Goal: Information Seeking & Learning: Learn about a topic

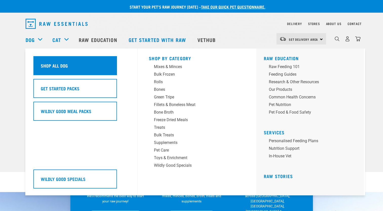
click at [59, 62] on div "Shop All Dog" at bounding box center [75, 65] width 84 height 19
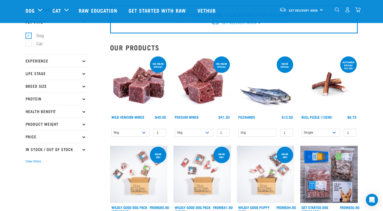
scroll to position [11, 0]
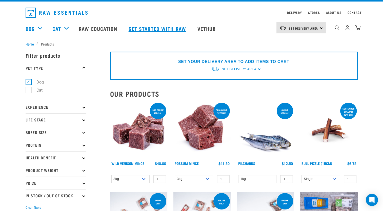
click at [172, 28] on link "Get started with Raw" at bounding box center [158, 28] width 69 height 20
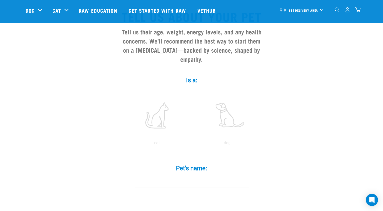
scroll to position [43, 0]
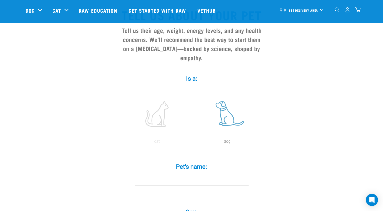
click at [229, 105] on label at bounding box center [227, 113] width 68 height 43
click at [192, 143] on input "radio" at bounding box center [192, 143] width 0 height 0
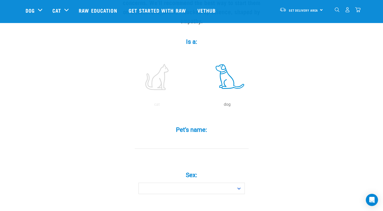
scroll to position [91, 0]
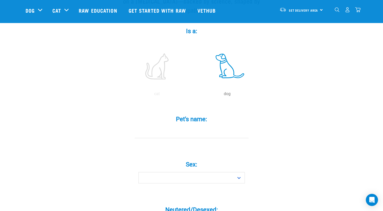
click at [226, 127] on input "Pet's name: *" at bounding box center [192, 132] width 114 height 11
type input "Indie"
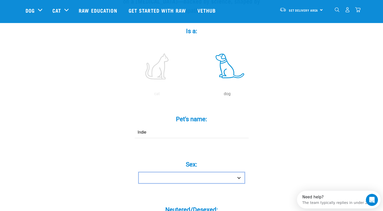
click at [240, 172] on select "Boy Girl" at bounding box center [192, 177] width 106 height 11
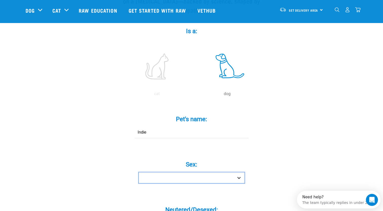
click at [240, 172] on select "Boy Girl" at bounding box center [192, 177] width 106 height 11
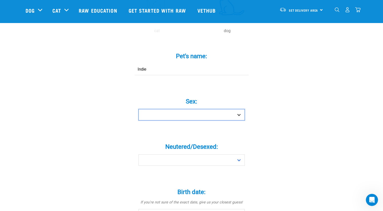
click at [214, 109] on select "Boy Girl" at bounding box center [192, 114] width 106 height 11
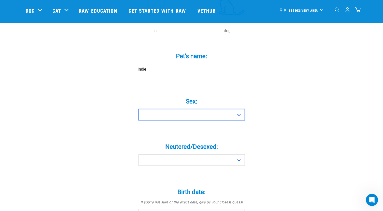
drag, startPoint x: 214, startPoint y: 107, endPoint x: 200, endPoint y: 126, distance: 23.5
drag, startPoint x: 194, startPoint y: 109, endPoint x: 164, endPoint y: 106, distance: 29.8
click at [164, 109] on select "Boy Girl" at bounding box center [192, 114] width 106 height 11
select select "girl"
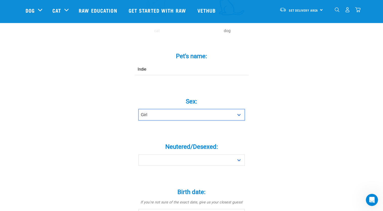
click at [139, 109] on select "Boy Girl" at bounding box center [192, 114] width 106 height 11
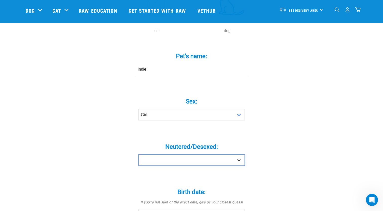
click at [148, 154] on select "Yes No" at bounding box center [192, 159] width 106 height 11
drag, startPoint x: 148, startPoint y: 148, endPoint x: 149, endPoint y: 171, distance: 23.1
select select "yes"
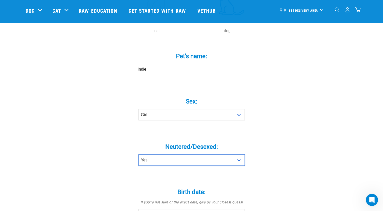
click at [139, 154] on select "Yes No" at bounding box center [192, 159] width 106 height 11
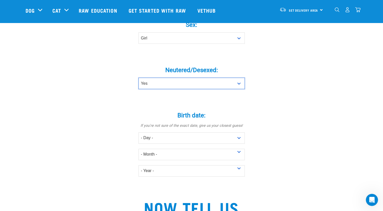
scroll to position [235, 0]
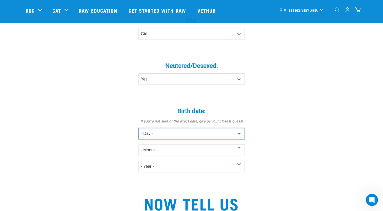
click at [167, 128] on select "- Day - 1 2 3 4 5 6 7 8 9 10 11 12 13 14 15 16 17 18 19 20 21 22 23 24 25 26 27" at bounding box center [192, 133] width 106 height 11
select select "1"
click at [139, 128] on select "- Day - 1 2 3 4 5 6 7 8 9 10 11 12 13 14 15 16 17 18 19 20 21 22 23 24 25 26 27" at bounding box center [192, 133] width 106 height 11
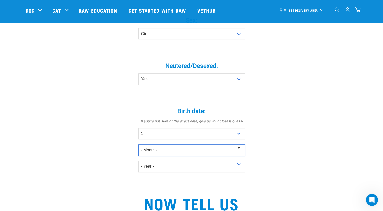
click at [161, 145] on select "- Month - January February March April May June July August September October N…" at bounding box center [192, 150] width 106 height 11
select select "May"
click at [139, 145] on select "- Month - January February March April May June July August September October N…" at bounding box center [192, 150] width 106 height 11
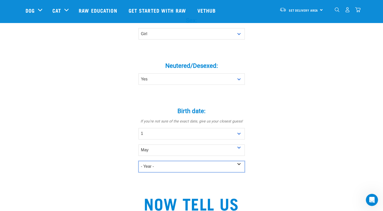
click at [161, 161] on select "- Year - 2025 2024 2023 2022 2021 2020 2019 2018 2017 2016 2015 2014 2013 2012" at bounding box center [192, 166] width 106 height 11
select select "2017"
click at [139, 161] on select "- Year - 2025 2024 2023 2022 2021 2020 2019 2018 2017 2016 2015 2014 2013 2012" at bounding box center [192, 166] width 106 height 11
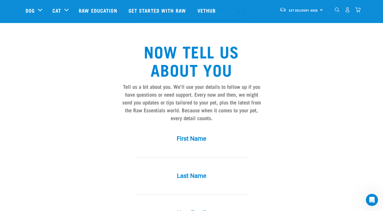
scroll to position [387, 0]
click at [202, 146] on input "First Name *" at bounding box center [192, 151] width 114 height 11
type input "Alex"
type input "Hema-Ristic"
type input "alex.hemawellbelove@gmail.com"
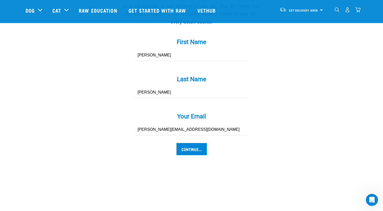
scroll to position [485, 0]
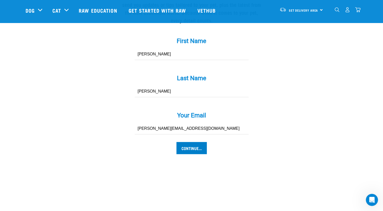
type input "Alex"
click at [198, 142] on input "Continue..." at bounding box center [191, 148] width 30 height 12
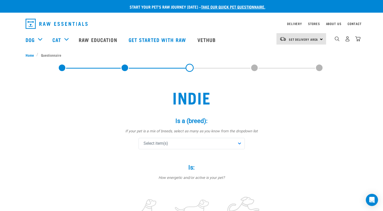
click at [191, 144] on div "Select item(s)" at bounding box center [192, 143] width 106 height 11
drag, startPoint x: 185, startPoint y: 173, endPoint x: 170, endPoint y: 157, distance: 21.2
click at [170, 157] on div "Affenpinscher Afghan Hound Airedale Terrier Akita Inu Alaskan Malamute Am Staff…" at bounding box center [192, 176] width 106 height 51
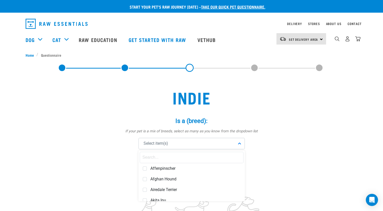
click at [170, 157] on input "text" at bounding box center [192, 157] width 104 height 11
type input "jap"
click at [141, 181] on div "Japanese Spitz" at bounding box center [192, 179] width 104 height 11
click at [122, 174] on div "Is: * How energetic and/or active is your pet? not active active very active" at bounding box center [192, 200] width 152 height 86
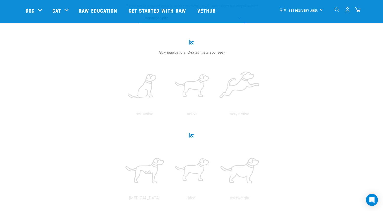
scroll to position [88, 0]
click at [146, 84] on label at bounding box center [145, 86] width 46 height 43
click at [121, 115] on input "radio" at bounding box center [121, 115] width 0 height 0
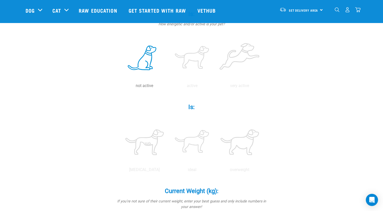
scroll to position [116, 0]
click at [199, 132] on label at bounding box center [192, 142] width 46 height 43
click at [168, 171] on input "radio" at bounding box center [168, 171] width 0 height 0
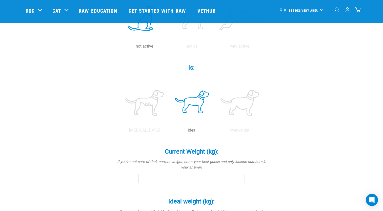
scroll to position [156, 0]
click at [237, 178] on input "Current Weight (kg): *" at bounding box center [192, 178] width 106 height 9
type input "8"
click at [272, 176] on div "Indie Is a (breed): * If your pet is a mix of breeds, select as many as you kno…" at bounding box center [192, 119] width 332 height 468
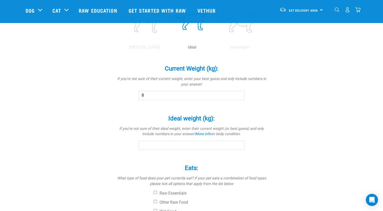
scroll to position [240, 0]
click at [231, 140] on div "Ideal weight (kg): * If you're not sure of their ideal weight, enter their curr…" at bounding box center [192, 128] width 152 height 42
click at [226, 144] on input "Ideal weight (kg): *" at bounding box center [192, 144] width 106 height 9
click at [242, 148] on input "8" at bounding box center [192, 144] width 106 height 9
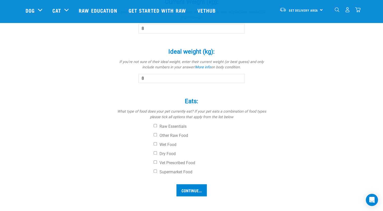
scroll to position [306, 0]
type input "8"
click at [154, 142] on input "Wet Food" at bounding box center [155, 143] width 3 height 3
checkbox input "true"
click at [154, 152] on input "Dry Food" at bounding box center [155, 152] width 3 height 3
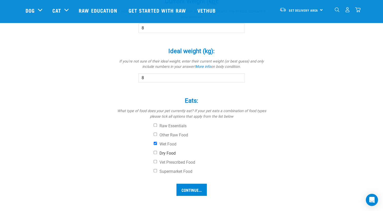
checkbox input "true"
click at [204, 191] on input "Continue..." at bounding box center [191, 190] width 30 height 12
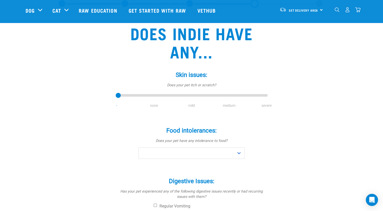
scroll to position [27, 0]
type input "1"
click at [154, 96] on input "range" at bounding box center [192, 95] width 152 height 7
click at [204, 157] on select "No Yes" at bounding box center [192, 152] width 106 height 11
select select "no"
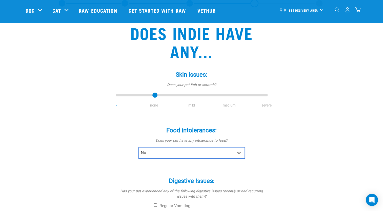
click at [139, 147] on select "No Yes" at bounding box center [192, 152] width 106 height 11
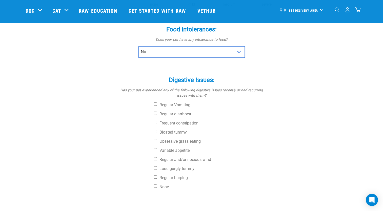
scroll to position [129, 0]
click at [154, 104] on input "Regular Vomiting" at bounding box center [155, 103] width 3 height 3
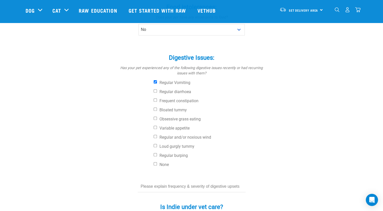
scroll to position [151, 0]
click at [156, 83] on input "Regular Vomiting" at bounding box center [155, 81] width 3 height 3
checkbox input "false"
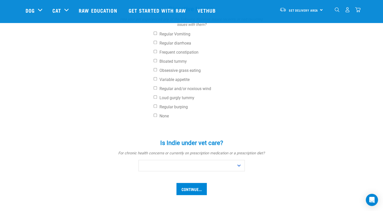
scroll to position [200, 0]
click at [164, 164] on select "No Yes" at bounding box center [192, 165] width 106 height 11
select select "yes"
click at [139, 160] on select "No Yes" at bounding box center [192, 165] width 106 height 11
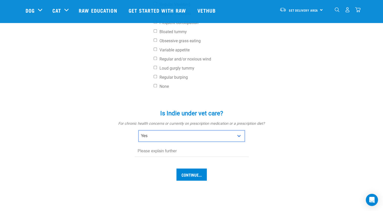
scroll to position [229, 0]
click at [166, 149] on input "text" at bounding box center [192, 151] width 114 height 11
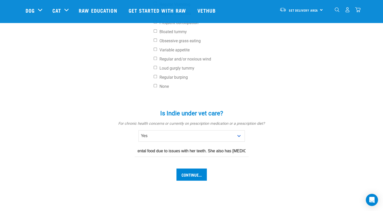
scroll to position [0, 22]
type input "She is on dental food due to issues with her teeth. She also has arthritis."
click at [194, 175] on input "Continue..." at bounding box center [191, 175] width 30 height 12
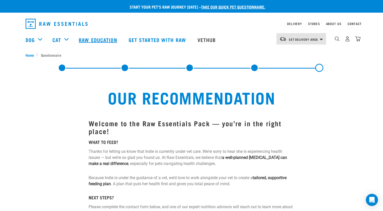
click at [112, 40] on link "Raw Education" at bounding box center [99, 40] width 50 height 20
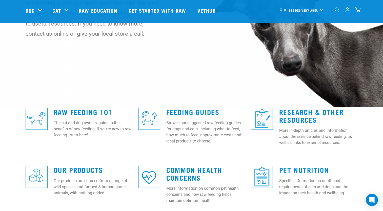
scroll to position [65, 0]
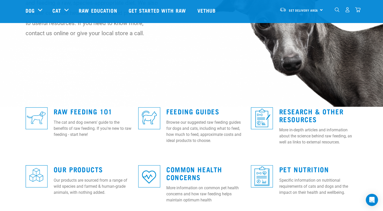
click at [153, 122] on img at bounding box center [149, 118] width 22 height 22
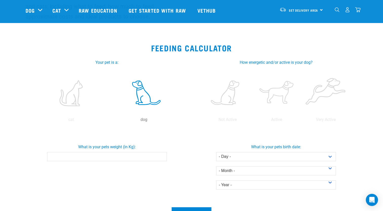
scroll to position [64, 0]
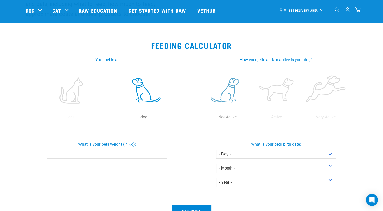
click at [236, 99] on label at bounding box center [227, 90] width 47 height 43
click at [203, 119] on input "radio" at bounding box center [203, 119] width 0 height 0
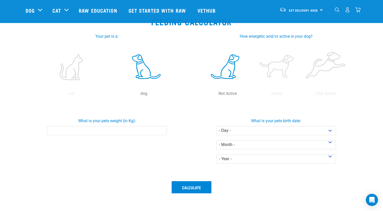
scroll to position [89, 0]
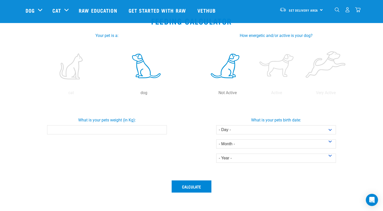
click at [146, 134] on input "What is your pets weight (in Kg):" at bounding box center [107, 129] width 120 height 9
type input "8"
click at [233, 133] on select "- Day - 1 2 3 4 5 6 7 8 9 10 11 12 13 14 15 16 17 18 19 20 21 22 23 24 25 26 27" at bounding box center [276, 129] width 120 height 9
select select "1"
click at [216, 125] on select "- Day - 1 2 3 4 5 6 7 8 9 10 11 12 13 14 15 16 17 18 19 20 21 22 23 24 25 26 27" at bounding box center [276, 129] width 120 height 9
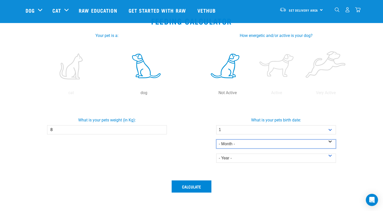
click at [237, 145] on select "- Month - January February March April May June July August September October N…" at bounding box center [276, 144] width 120 height 9
select select "May"
click at [216, 140] on select "- Month - January February March April May June July August September October N…" at bounding box center [276, 144] width 120 height 9
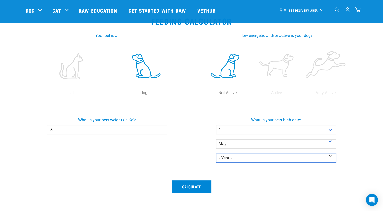
click at [234, 160] on select "- Year - 2025 2024 2023 2022 2021 2020 2019 2018 2017 2016 2015 2014" at bounding box center [276, 158] width 120 height 9
select select "2017"
click at [216, 154] on select "- Year - 2025 2024 2023 2022 2021 2020 2019 2018 2017 2016 2015 2014" at bounding box center [276, 158] width 120 height 9
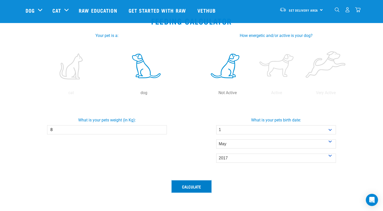
click at [199, 187] on button "Calculate" at bounding box center [192, 187] width 40 height 12
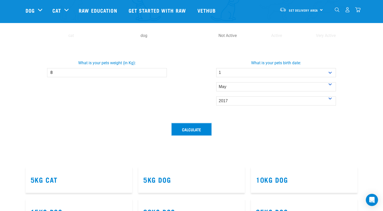
scroll to position [142, 0]
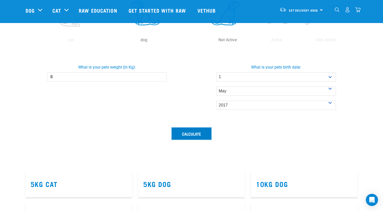
click at [196, 137] on button "Calculate" at bounding box center [192, 134] width 40 height 12
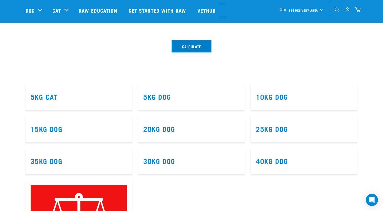
scroll to position [231, 0]
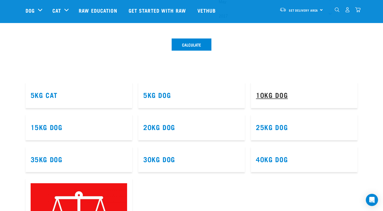
click at [271, 94] on link "10kg Dog" at bounding box center [272, 95] width 32 height 4
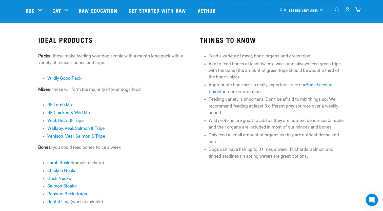
scroll to position [128, 0]
click at [69, 78] on link "Wildly Good Pack" at bounding box center [64, 78] width 34 height 5
click at [66, 121] on link "Veal, Heart & Tripe" at bounding box center [65, 120] width 36 height 5
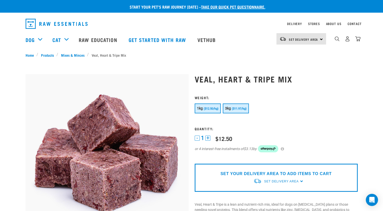
click at [241, 107] on span "($11.97/kg)" at bounding box center [239, 108] width 15 height 3
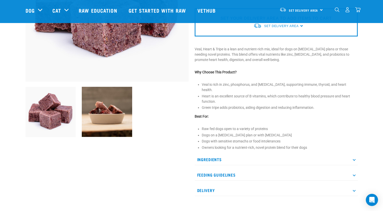
scroll to position [119, 0]
click at [357, 169] on p "Feeding Guidelines" at bounding box center [276, 174] width 163 height 11
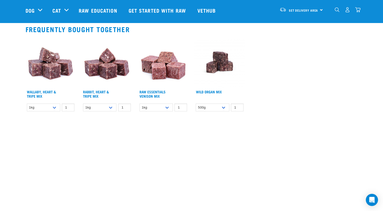
scroll to position [398, 0]
